Goal: Check status

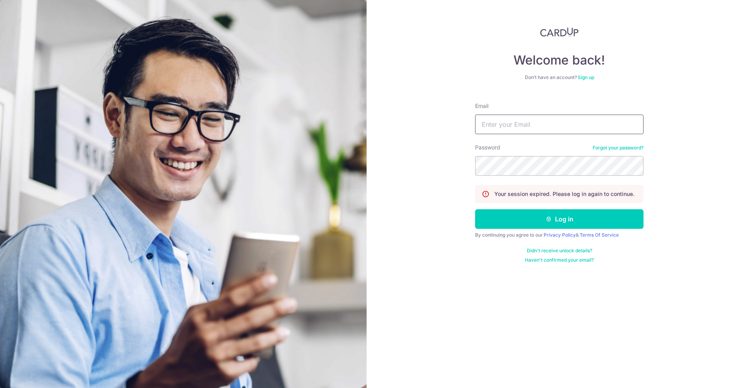
click at [521, 126] on input "Email" at bounding box center [559, 125] width 168 height 20
type input "[PERSON_NAME][EMAIL_ADDRESS][DOMAIN_NAME]"
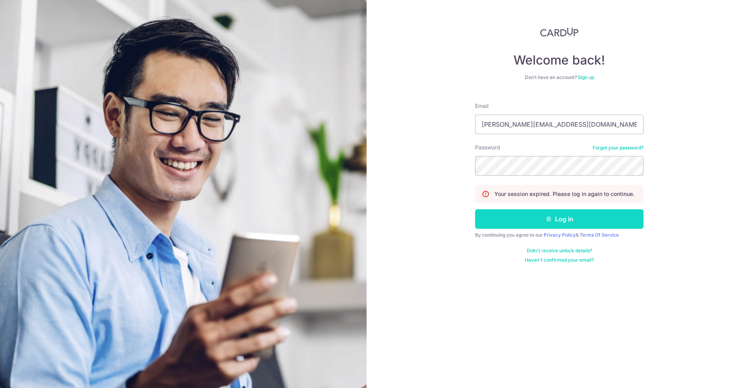
click at [585, 215] on button "Log in" at bounding box center [559, 220] width 168 height 20
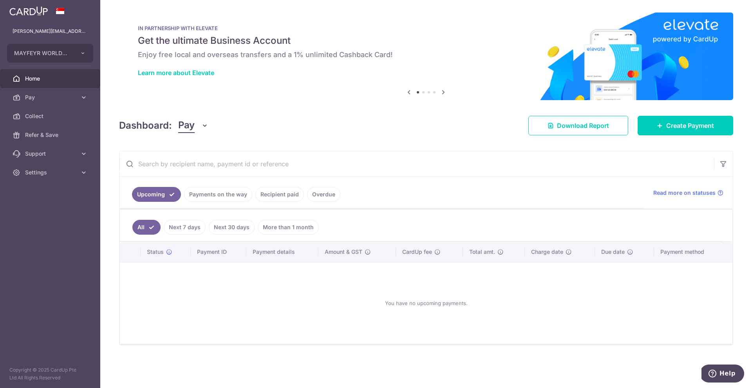
click at [239, 190] on link "Payments on the way" at bounding box center [218, 194] width 68 height 15
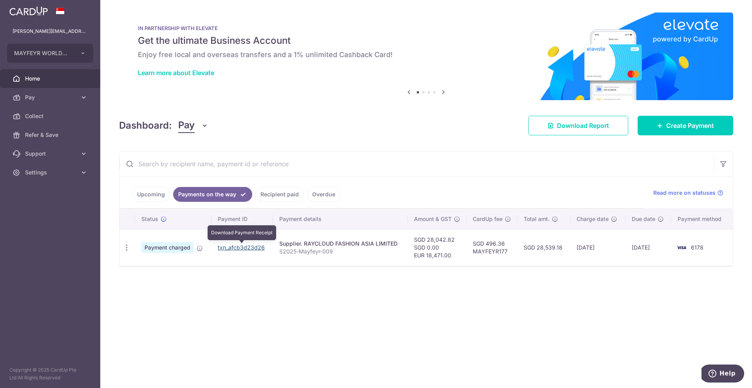
click at [235, 248] on link "txn_afcb3d23d26" at bounding box center [241, 247] width 47 height 7
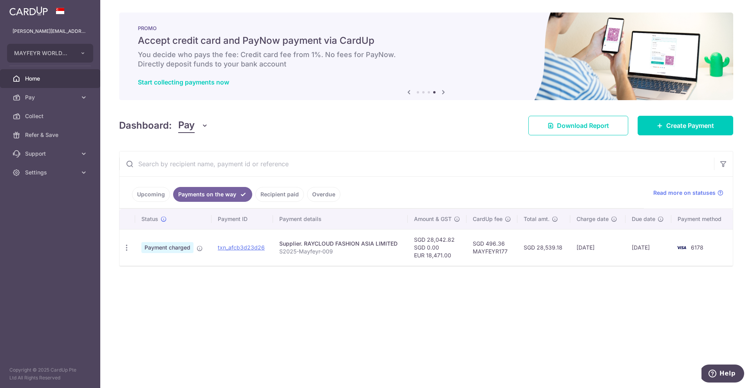
click at [40, 82] on span "Home" at bounding box center [51, 79] width 52 height 8
